Goal: Task Accomplishment & Management: Complete application form

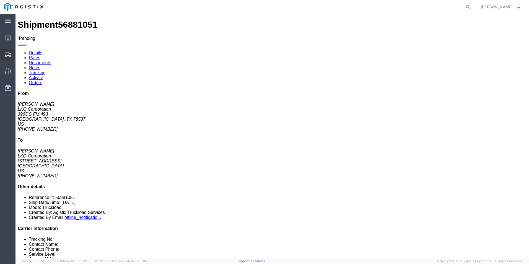
click at [9, 57] on icon at bounding box center [8, 54] width 7 height 5
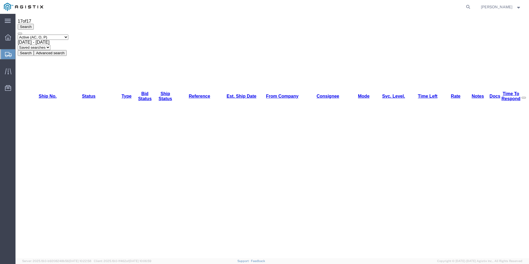
scroll to position [33, 0]
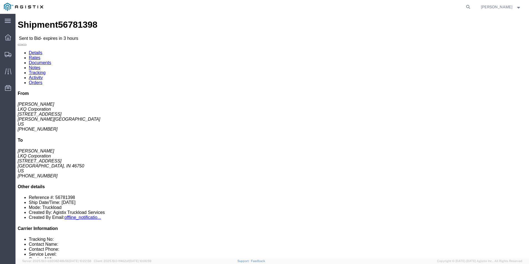
click link "Enter / Modify Bid"
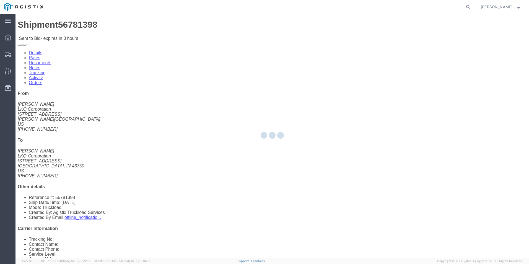
select select "18393"
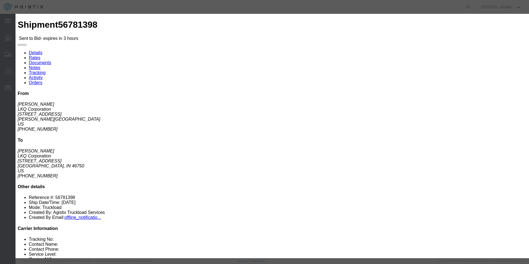
click select "Select Guaranteed Next Day Rail TL Standard 3 - 5 Day"
select select "35343"
click select "Select Guaranteed Next Day Rail TL Standard 3 - 5 Day"
click div "Bid Information Vendor Select ITS Logistics Service Level Select Guaranteed Nex…"
click input "text"
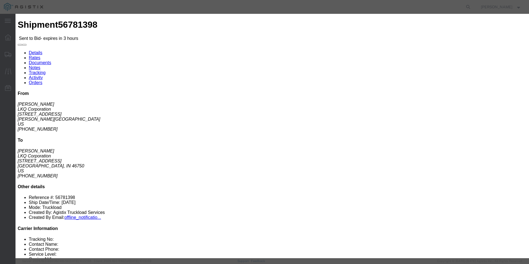
type input "ITS BID"
click select "Select Air Less than Truckload Multi-Leg Ocean Freight Rail Small Parcel Truckl…"
select select "TL"
click select "Select Air Less than Truckload Multi-Leg Ocean Freight Rail Small Parcel Truckl…"
click input "number"
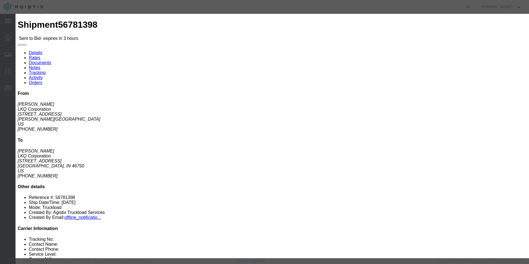
type input "1161"
click button "Submit"
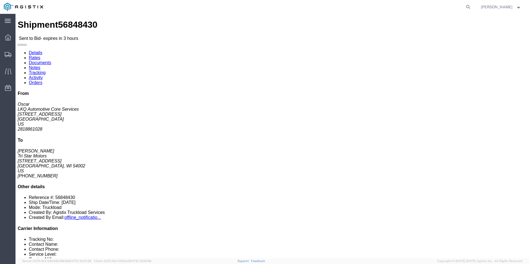
click link "Enter / Modify Bid"
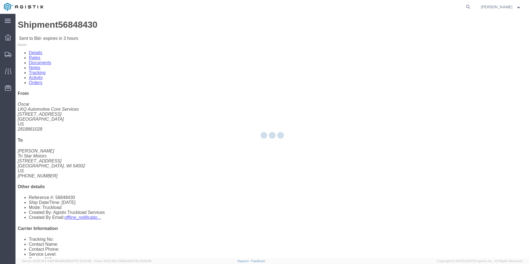
select select "18393"
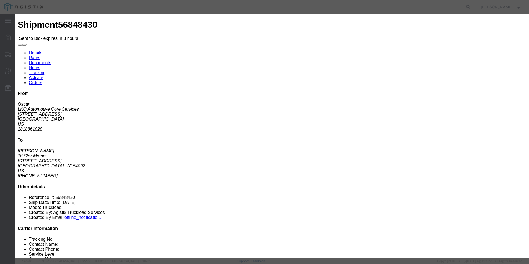
click select "Select Guaranteed Next Day Rail TL Standard 3 - 5 Day"
select select "35343"
click select "Select Guaranteed Next Day Rail TL Standard 3 - 5 Day"
click input "text"
type input "ITS BID"
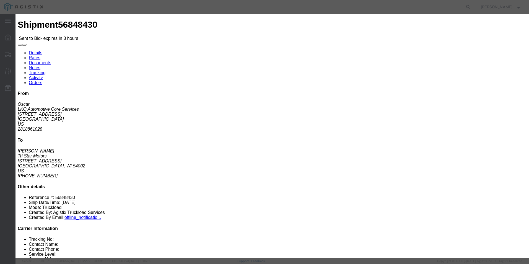
click select "Select Air Less than Truckload Multi-Leg Ocean Freight Rail Small Parcel Truckl…"
select select "TL"
click select "Select Air Less than Truckload Multi-Leg Ocean Freight Rail Small Parcel Truckl…"
click input "number"
type input "2354"
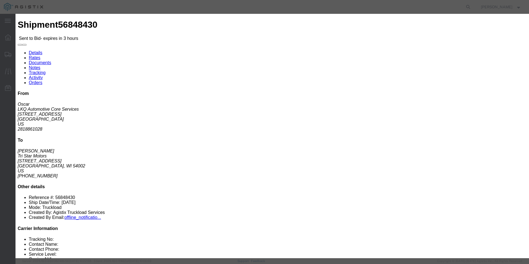
click button "Submit"
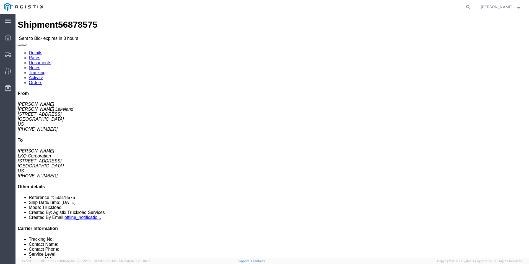
click link "Enter / Modify Bid"
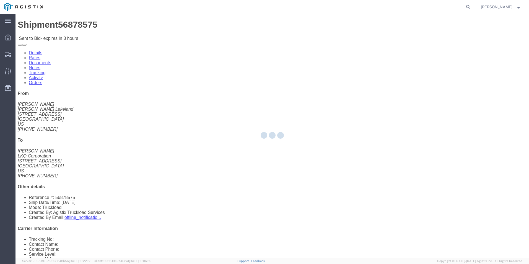
select select "18393"
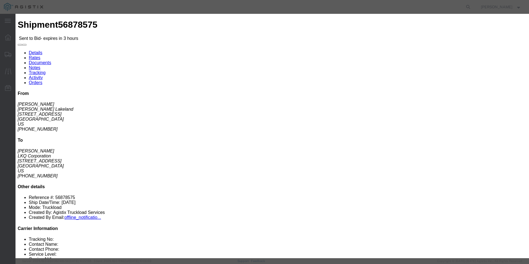
click select "Select Guaranteed Next Day Rail TL Standard 3 - 5 Day"
select select "38971"
click select "Select Guaranteed Next Day Rail TL Standard 3 - 5 Day"
click input "text"
type input "ITS BID"
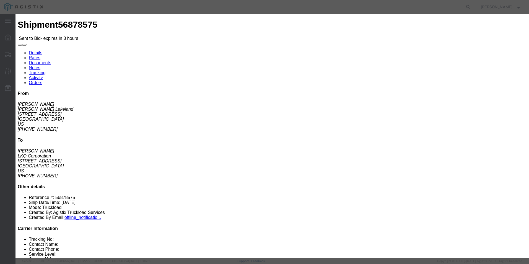
drag, startPoint x: 229, startPoint y: 112, endPoint x: 227, endPoint y: 115, distance: 3.5
click select "Select Air Less than Truckload Multi-Leg Ocean Freight Rail Small Parcel Truckl…"
select select "TL"
click select "Select Air Less than Truckload Multi-Leg Ocean Freight Rail Small Parcel Truckl…"
click input "number"
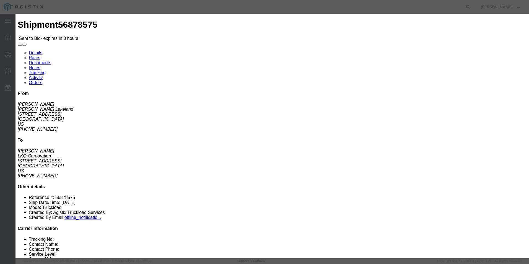
type input "476"
click button "Submit"
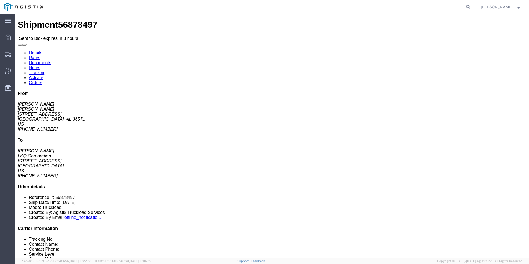
click link "Enter / Modify Bid"
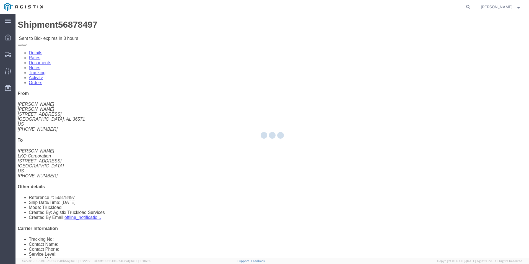
select select "18393"
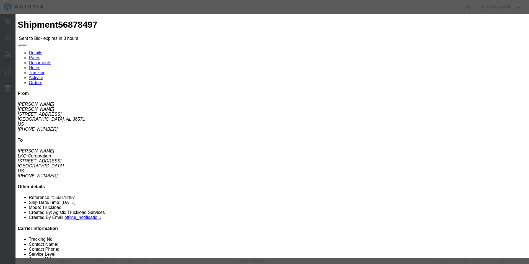
click select "Select Guaranteed Next Day Rail TL Standard 3 - 5 Day"
select select "38971"
click select "Select Guaranteed Next Day Rail TL Standard 3 - 5 Day"
click input "text"
type input "ITS BID"
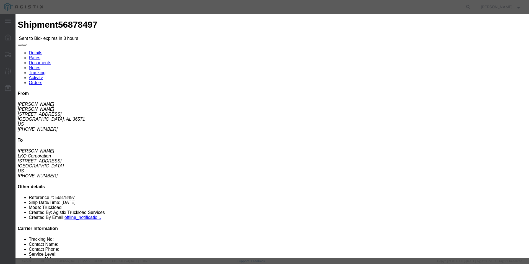
click select "Select Air Less than Truckload Multi-Leg Ocean Freight Rail Small Parcel Truckl…"
select select "TL"
click select "Select Air Less than Truckload Multi-Leg Ocean Freight Rail Small Parcel Truckl…"
click input "number"
type input "824"
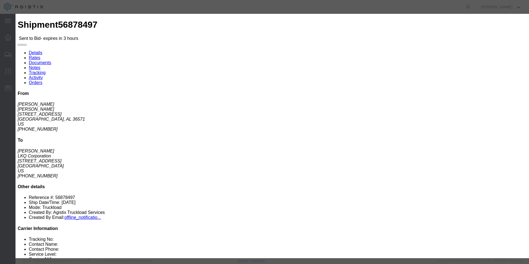
click button "Submit"
